Goal: Information Seeking & Learning: Learn about a topic

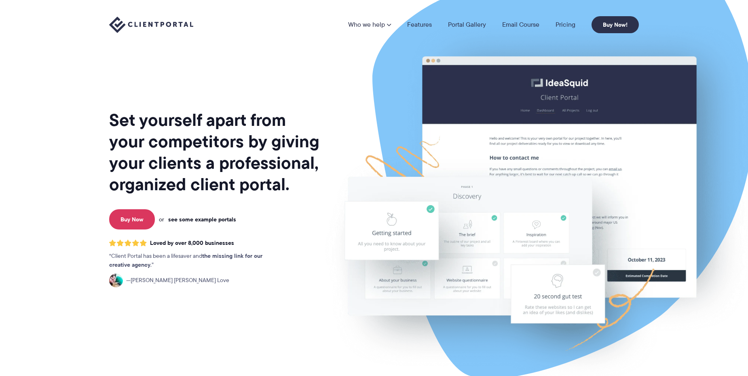
click at [205, 217] on link "see some example portals" at bounding box center [202, 219] width 68 height 7
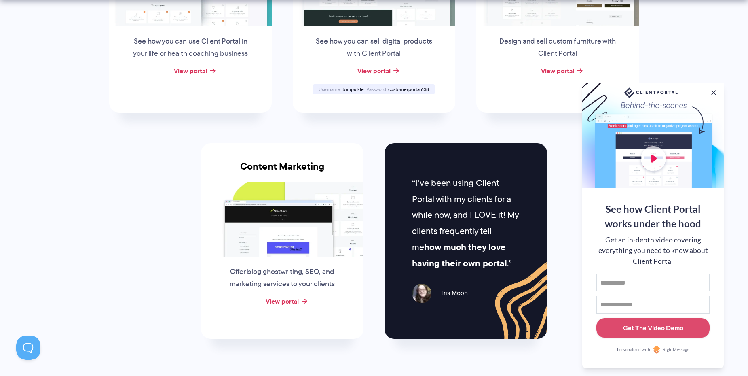
scroll to position [768, 0]
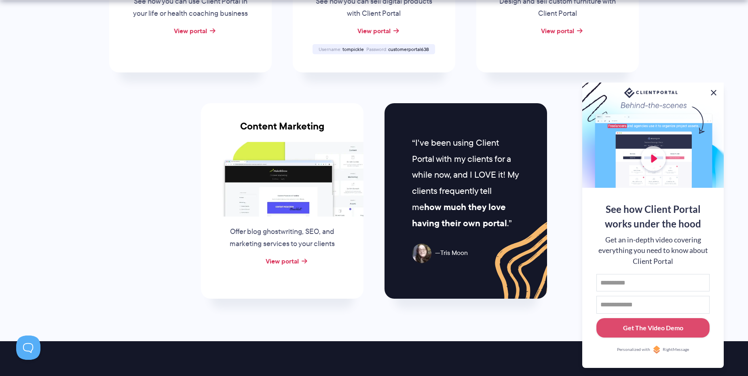
click at [717, 91] on button at bounding box center [714, 93] width 10 height 10
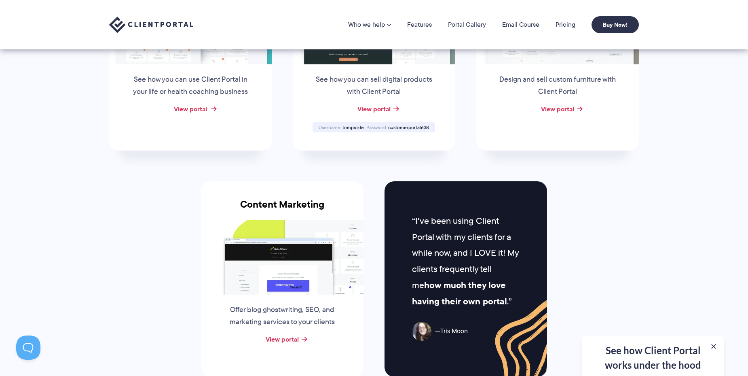
scroll to position [687, 0]
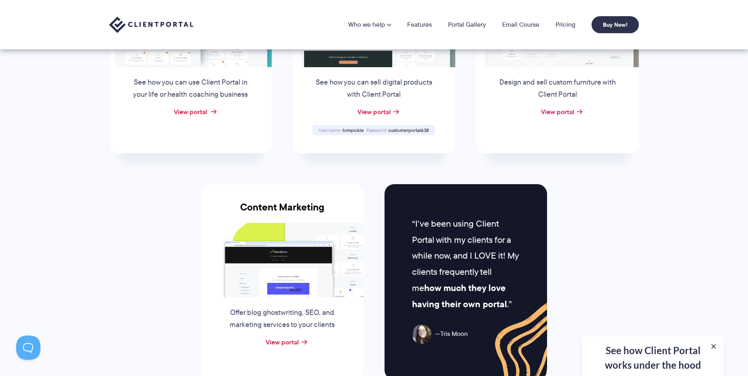
click at [195, 113] on link "View portal" at bounding box center [190, 112] width 33 height 10
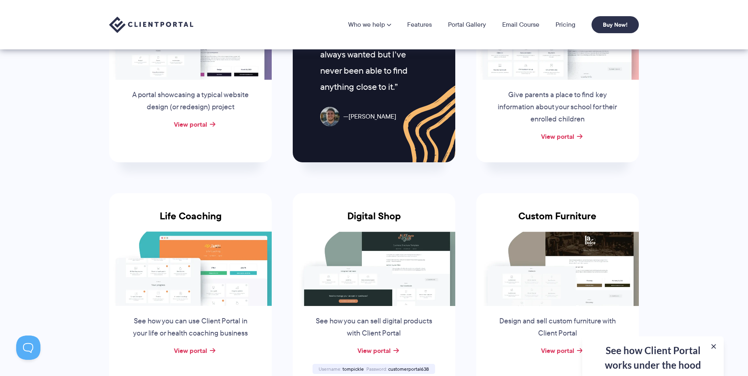
scroll to position [445, 0]
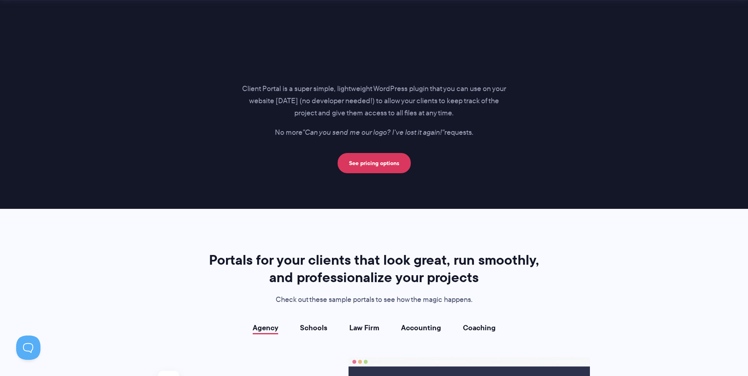
scroll to position [1375, 0]
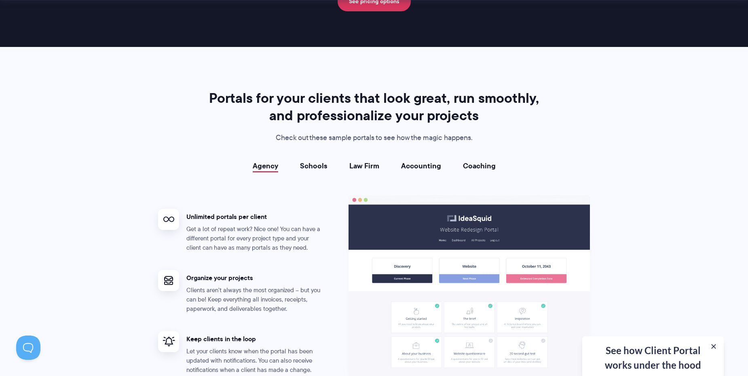
click at [476, 162] on link "Coaching" at bounding box center [479, 166] width 33 height 8
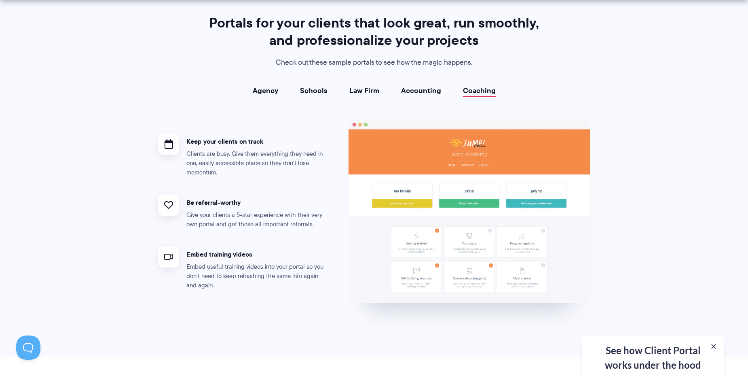
scroll to position [1456, 0]
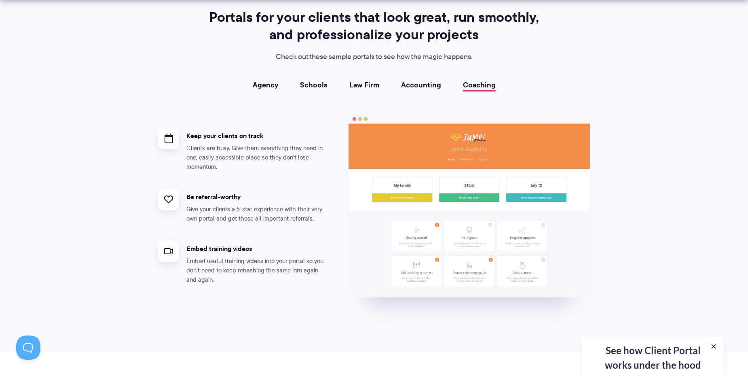
click at [370, 87] on link "Law Firm" at bounding box center [364, 85] width 30 height 8
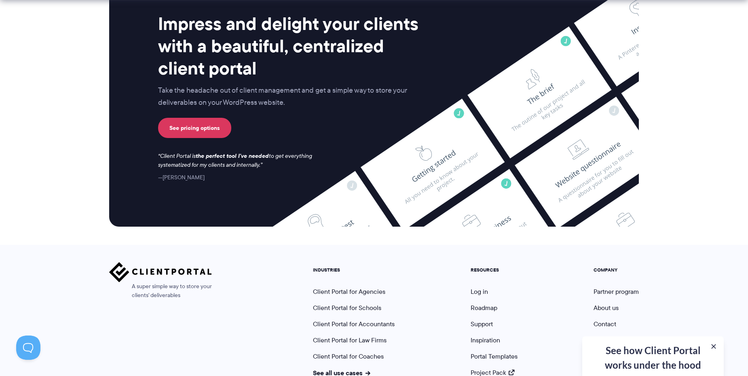
scroll to position [3287, 0]
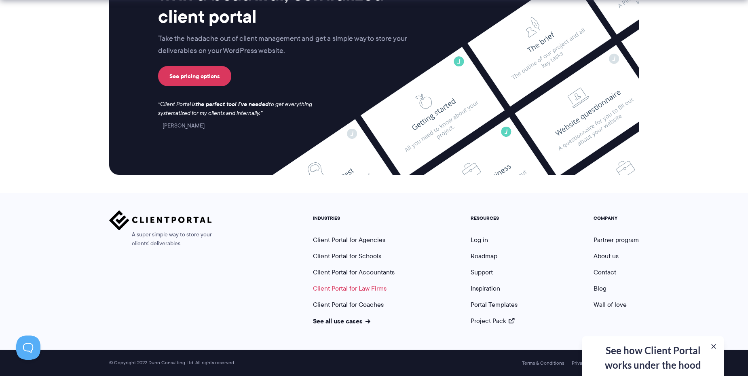
click at [364, 288] on link "Client Portal for Law Firms" at bounding box center [350, 287] width 74 height 9
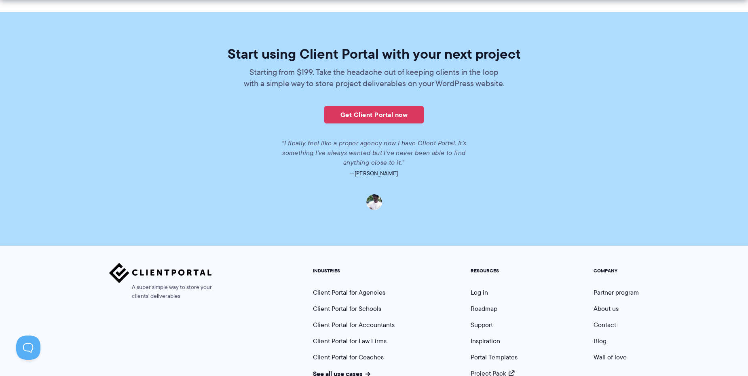
scroll to position [1754, 0]
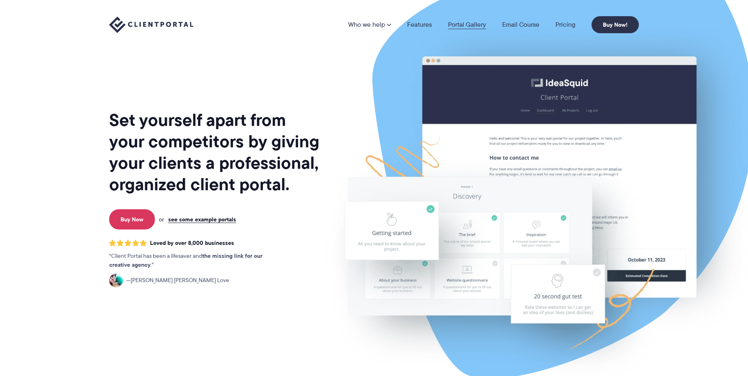
drag, startPoint x: 0, startPoint y: 0, endPoint x: 463, endPoint y: 24, distance: 463.2
click at [463, 24] on link "Portal Gallery" at bounding box center [467, 24] width 38 height 6
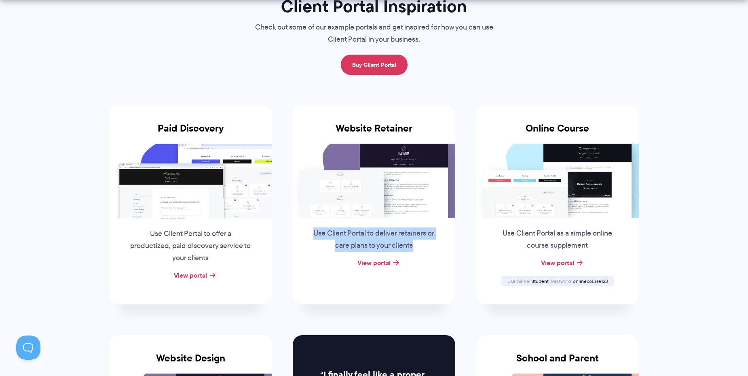
drag, startPoint x: 417, startPoint y: 246, endPoint x: 314, endPoint y: 231, distance: 103.4
click at [314, 231] on p "Use Client Portal to deliver retainers or care plans to your clients" at bounding box center [374, 239] width 123 height 24
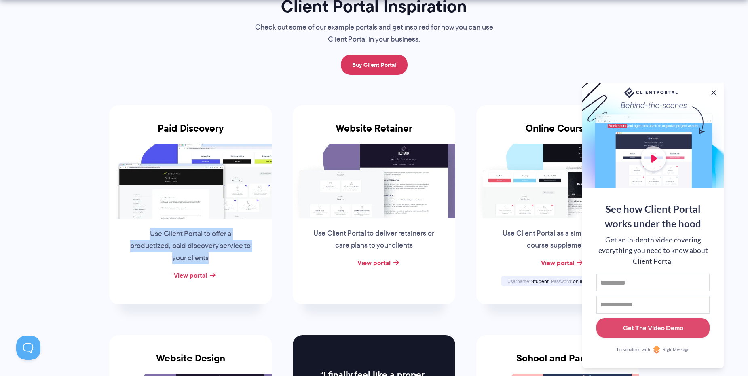
drag, startPoint x: 221, startPoint y: 258, endPoint x: 150, endPoint y: 237, distance: 73.4
click at [150, 237] on p "Use Client Portal to offer a productized, paid discovery service to your clients" at bounding box center [190, 246] width 123 height 36
click at [256, 236] on div "Use Client Portal to offer a productized, paid discovery service to your clients" at bounding box center [190, 243] width 139 height 51
click at [715, 92] on button at bounding box center [714, 93] width 10 height 10
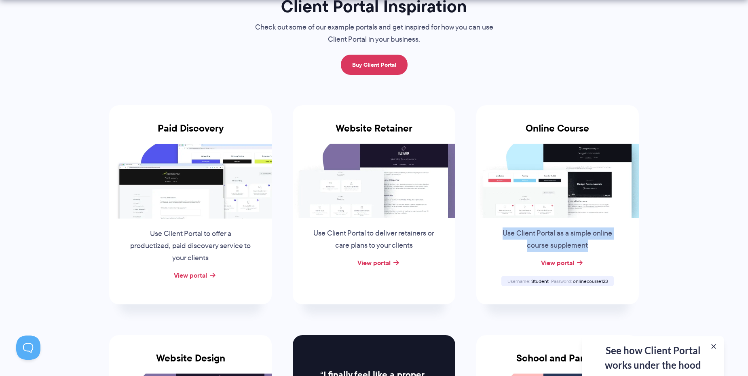
drag, startPoint x: 591, startPoint y: 246, endPoint x: 496, endPoint y: 235, distance: 96.0
click at [496, 235] on p "Use Client Portal as a simple online course supplement" at bounding box center [557, 239] width 123 height 24
click at [610, 245] on p "Use Client Portal as a simple online course supplement" at bounding box center [557, 239] width 123 height 24
click at [569, 262] on link "View portal" at bounding box center [557, 263] width 33 height 10
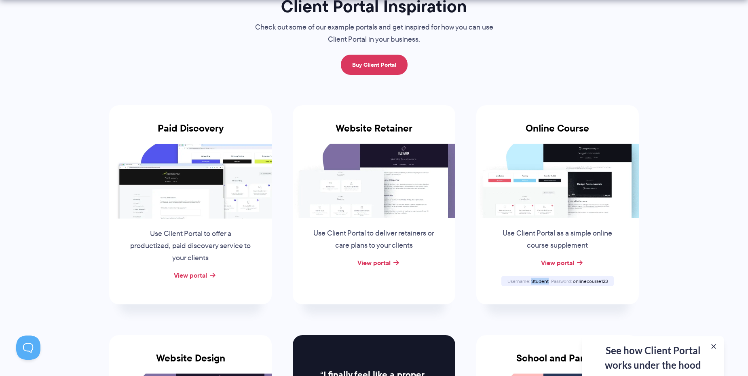
drag, startPoint x: 548, startPoint y: 281, endPoint x: 530, endPoint y: 270, distance: 21.4
click at [532, 279] on span "Student" at bounding box center [539, 280] width 17 height 7
copy span "Student"
drag, startPoint x: 606, startPoint y: 281, endPoint x: 574, endPoint y: 282, distance: 32.4
click at [574, 282] on div "Password [SECURITY_DATA]" at bounding box center [579, 280] width 59 height 5
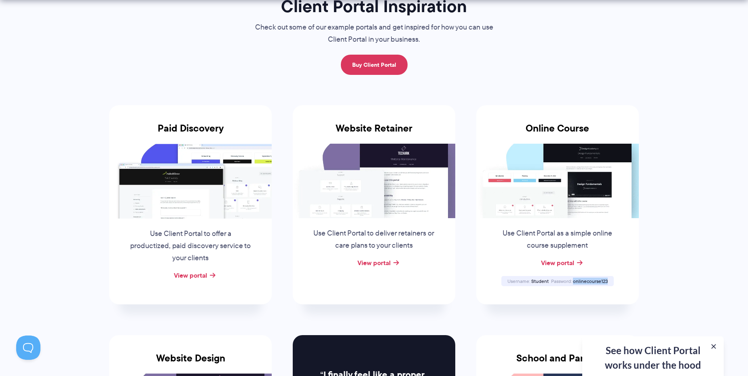
copy span "onlinecourse123"
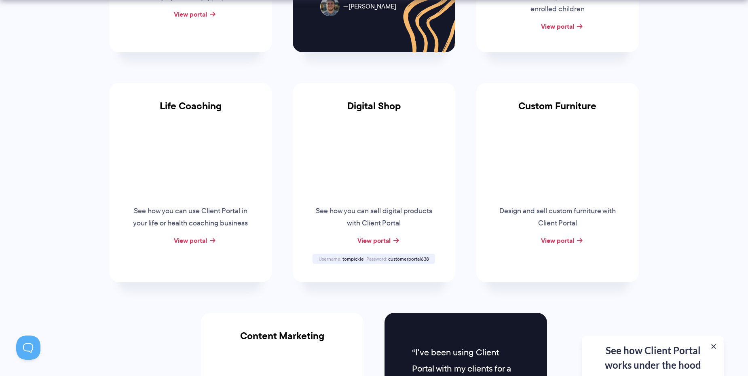
scroll to position [566, 0]
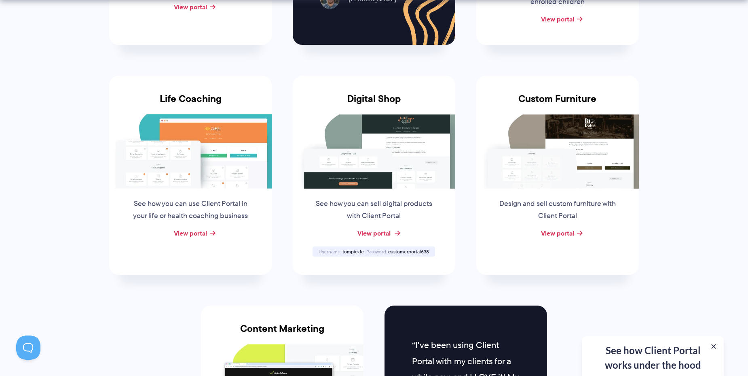
click at [382, 234] on link "View portal" at bounding box center [373, 233] width 33 height 10
